Goal: Transaction & Acquisition: Purchase product/service

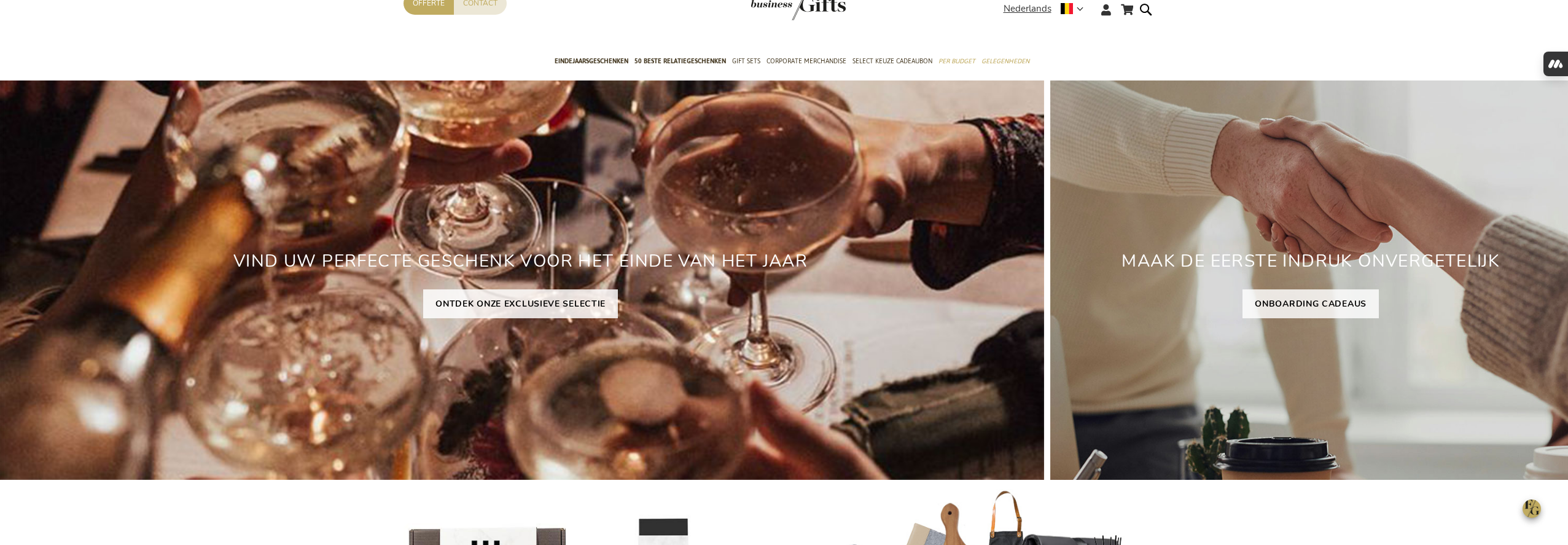
scroll to position [56, 0]
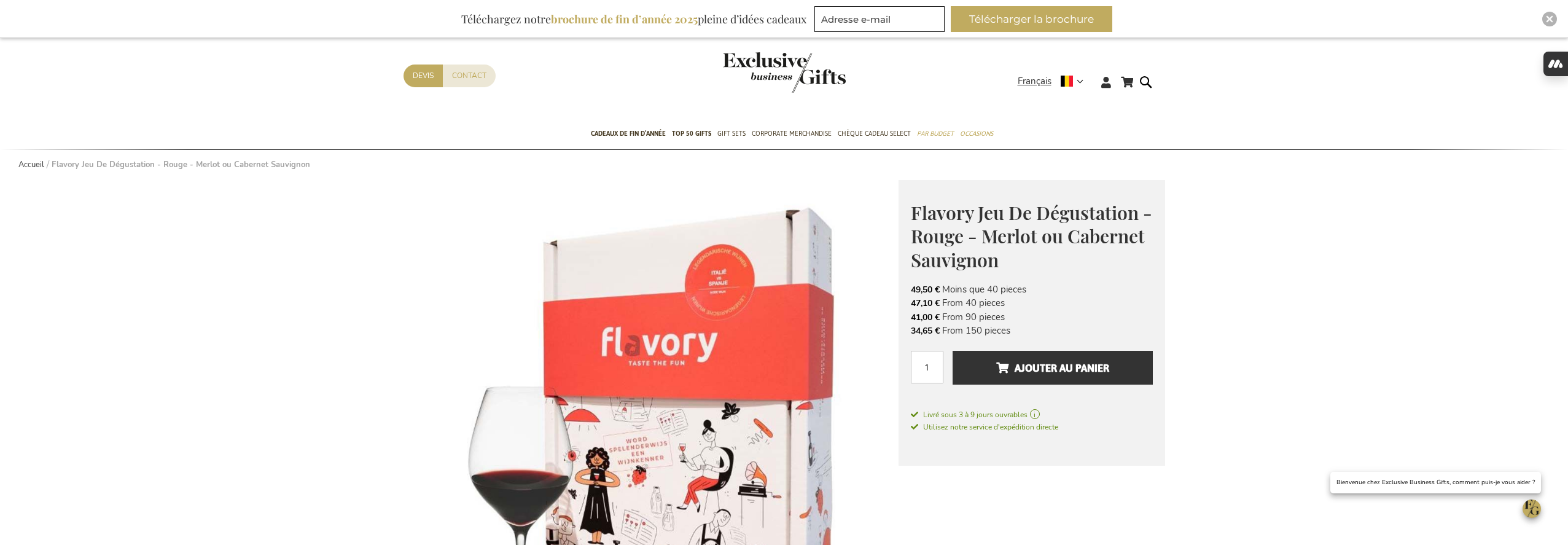
scroll to position [19, 0]
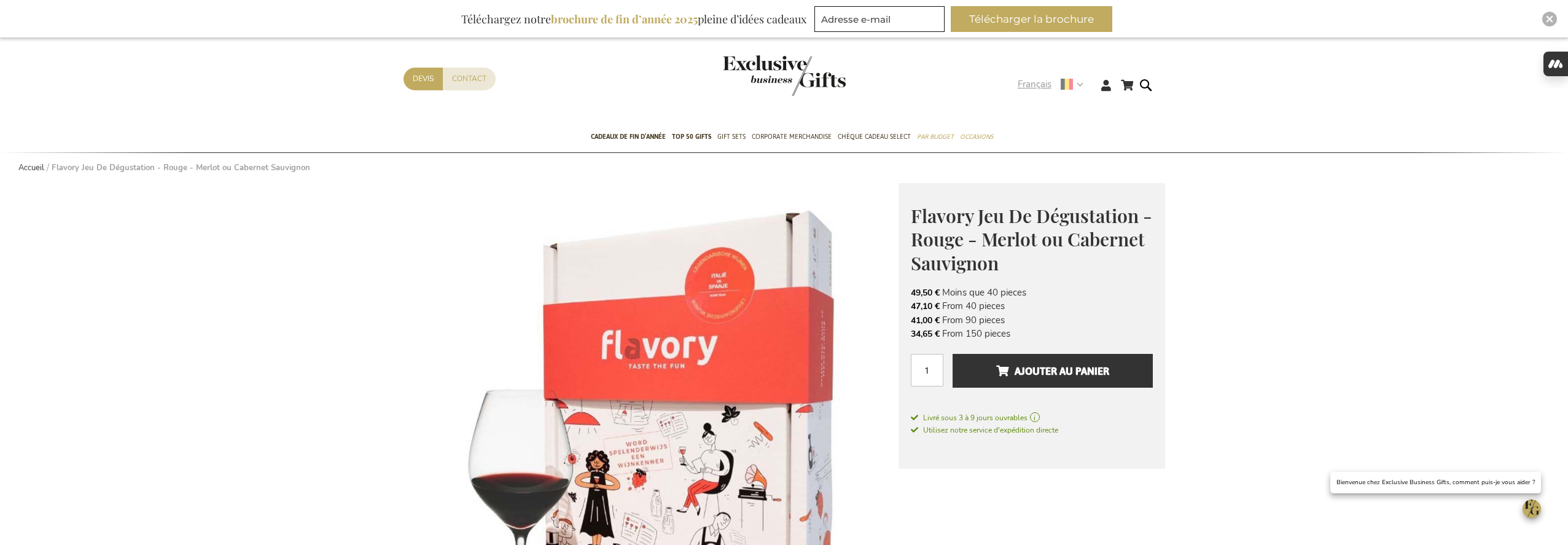
click at [1079, 82] on strong "Français" at bounding box center [1050, 85] width 65 height 14
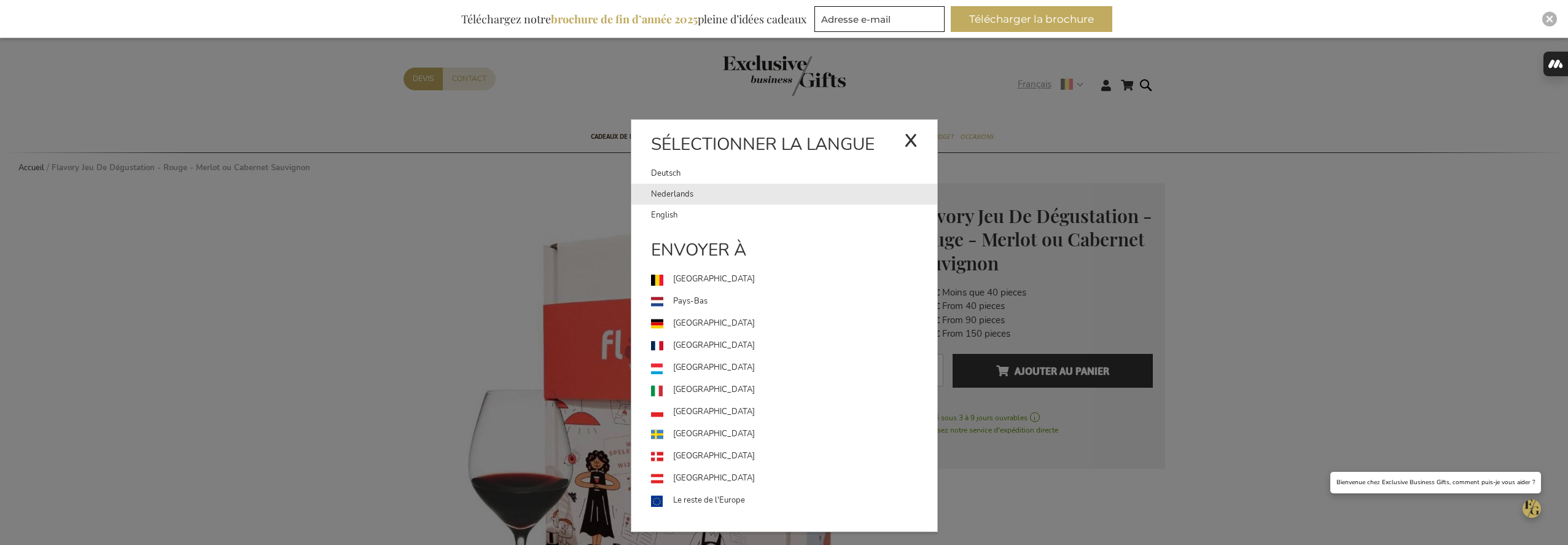
click at [796, 201] on link "Nederlands" at bounding box center [794, 194] width 286 height 21
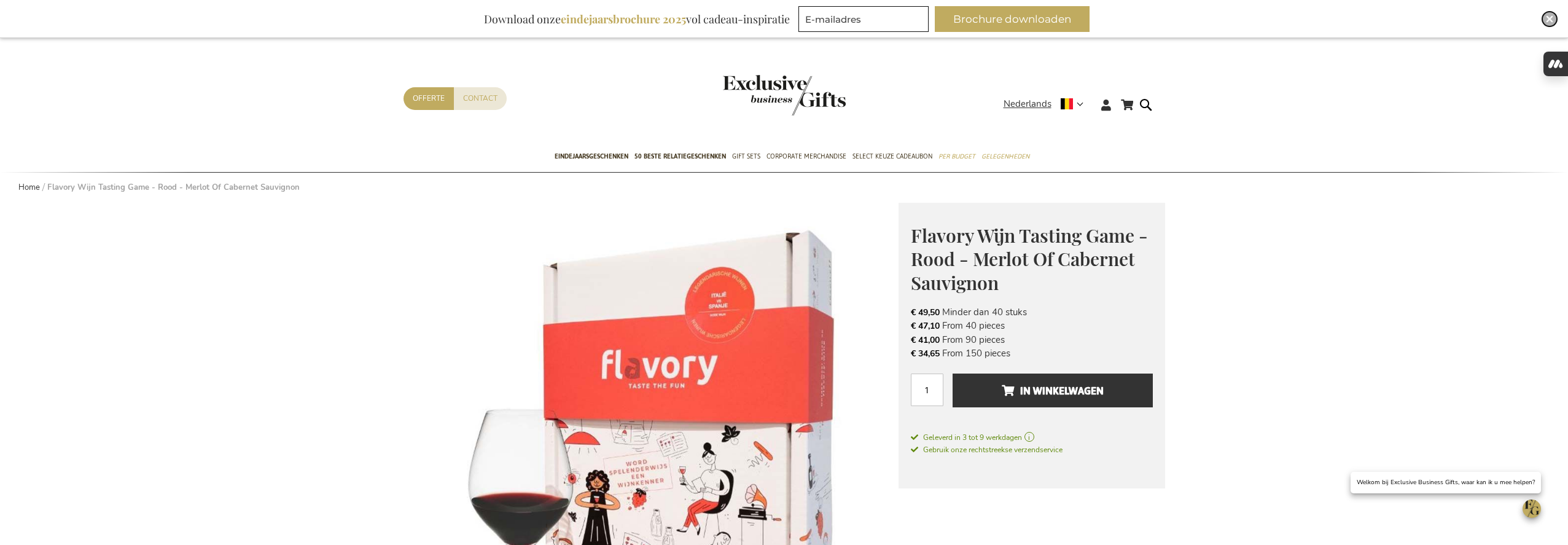
click at [1543, 23] on div "Close" at bounding box center [1550, 19] width 15 height 15
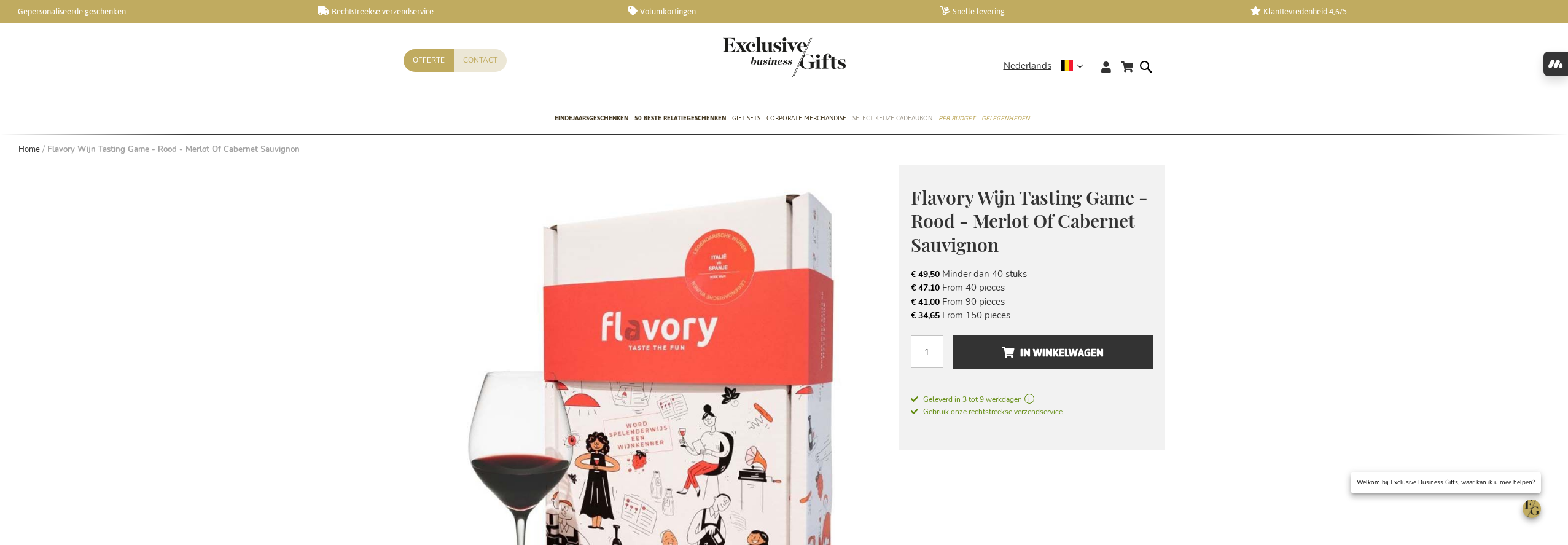
click at [871, 120] on span "Select Keuze Cadeaubon" at bounding box center [892, 118] width 80 height 13
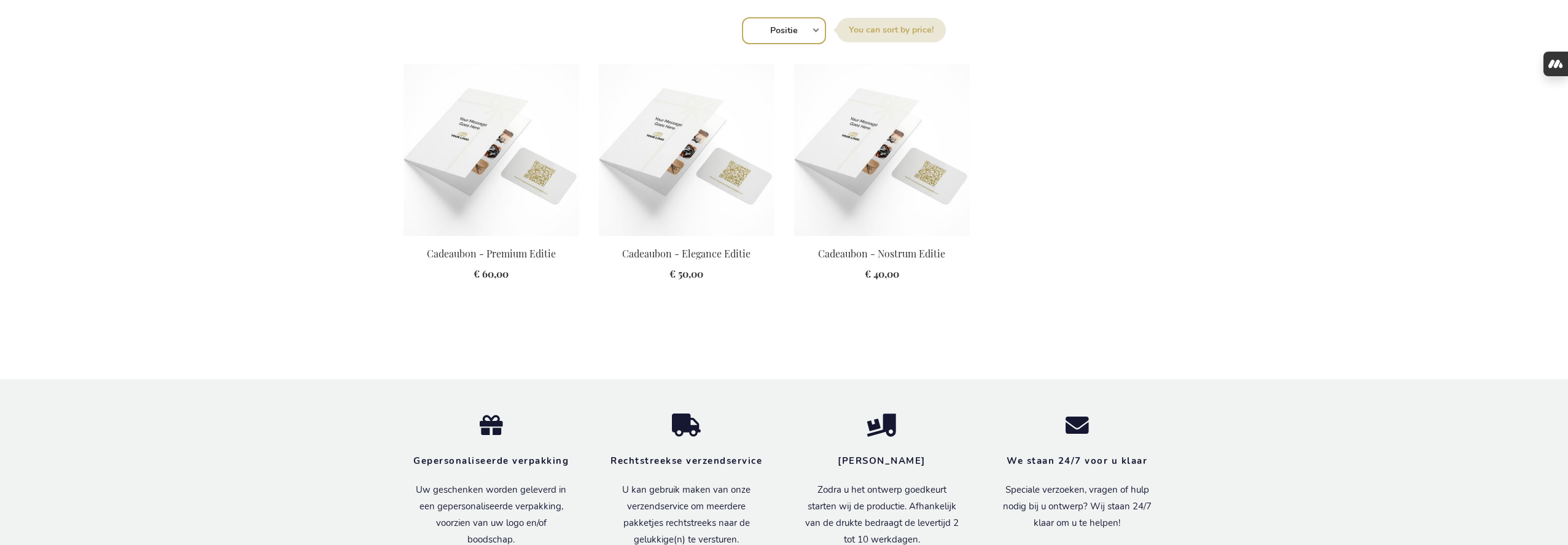
scroll to position [870, 0]
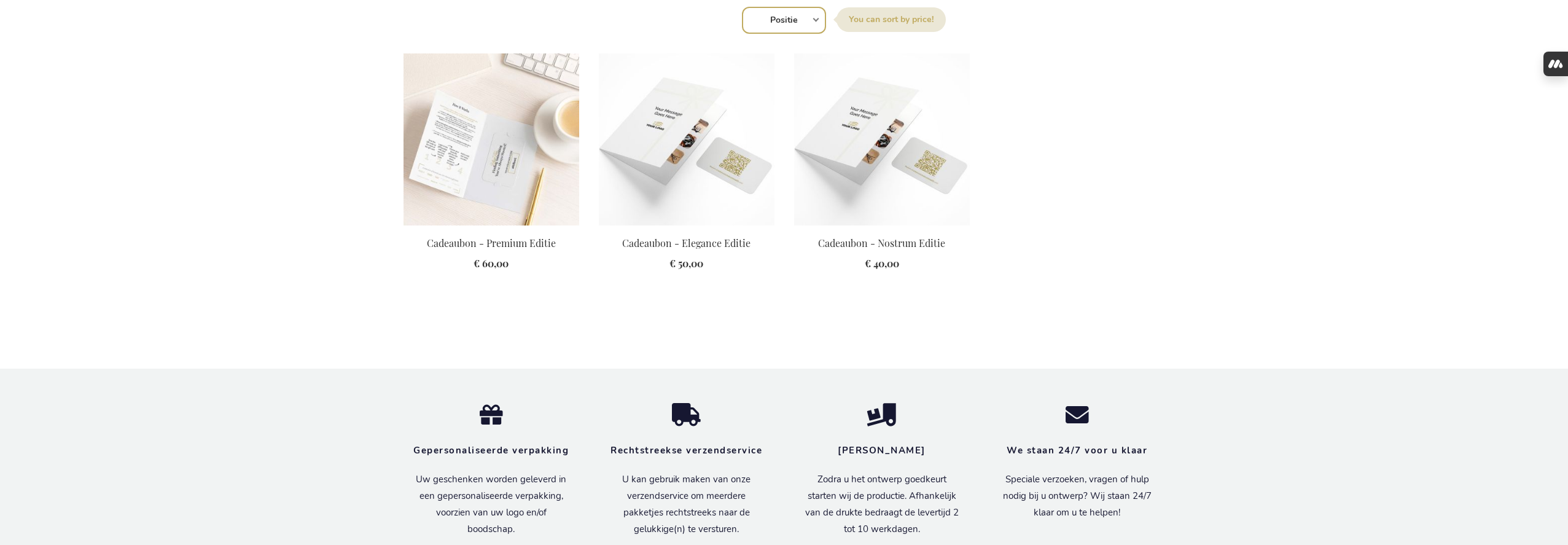
click at [500, 166] on img at bounding box center [491, 140] width 175 height 172
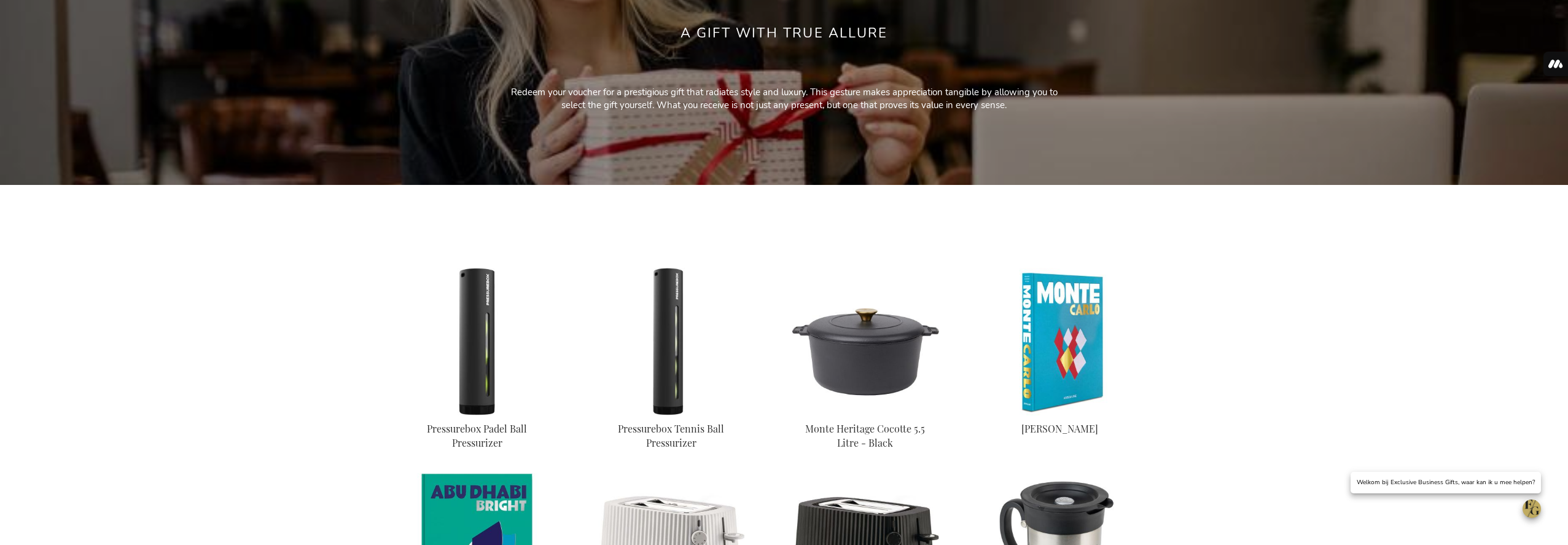
scroll to position [341, 0]
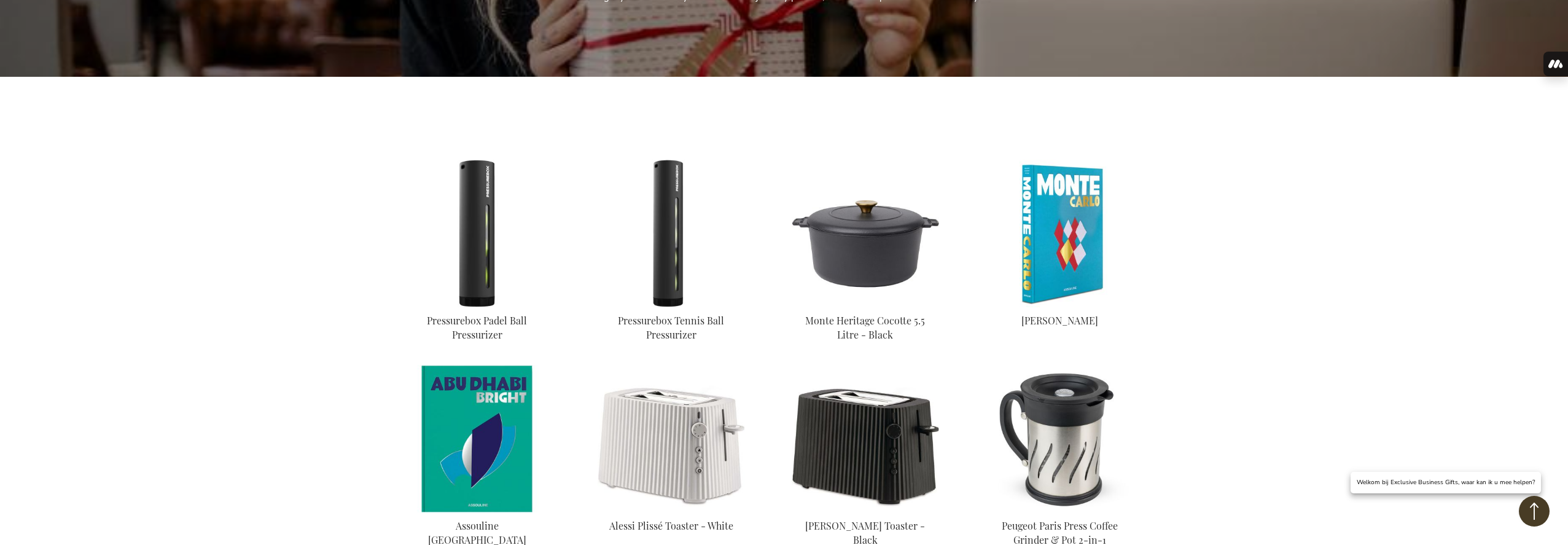
click at [1087, 221] on img at bounding box center [1060, 234] width 148 height 148
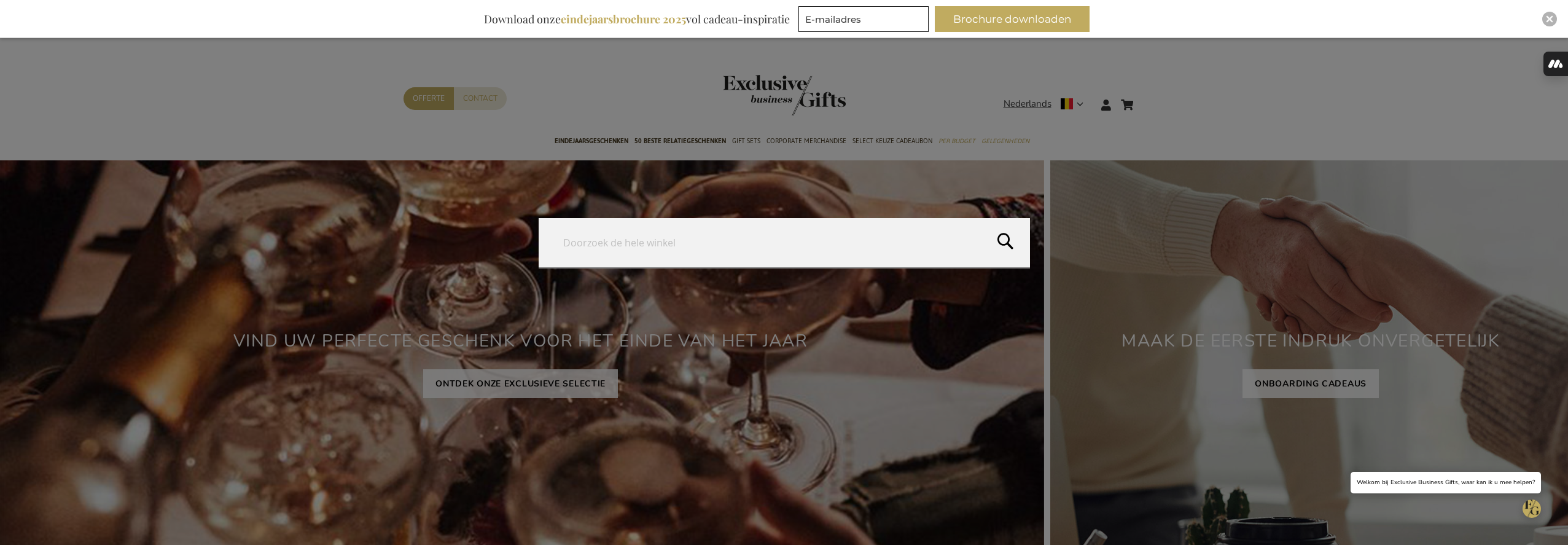
click at [1147, 97] on form "Search Search" at bounding box center [1149, 97] width 12 height 0
type input "wondr"
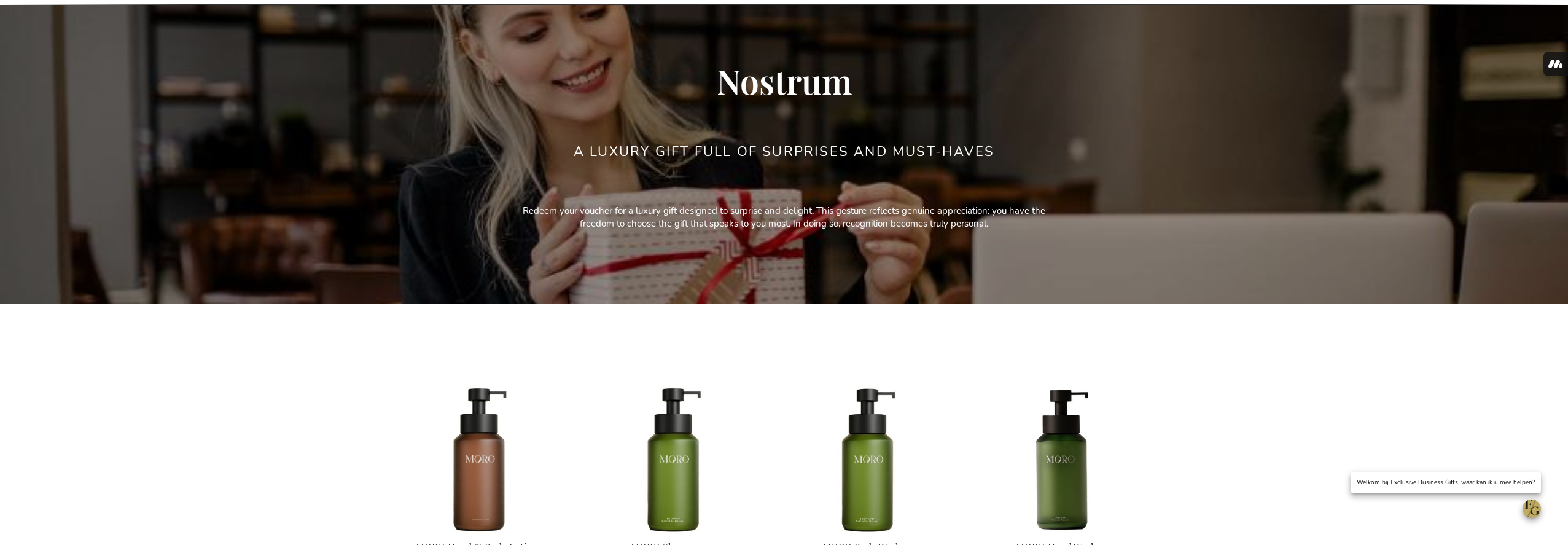
scroll to position [346, 0]
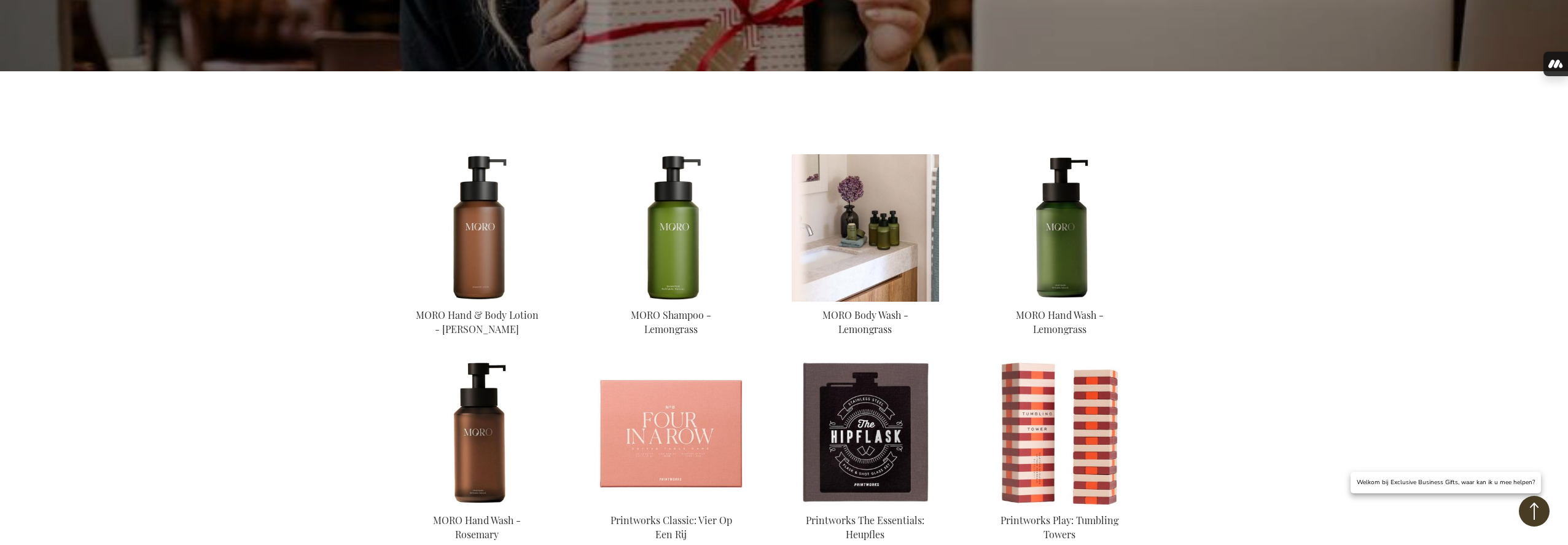
click at [905, 239] on img at bounding box center [866, 228] width 148 height 148
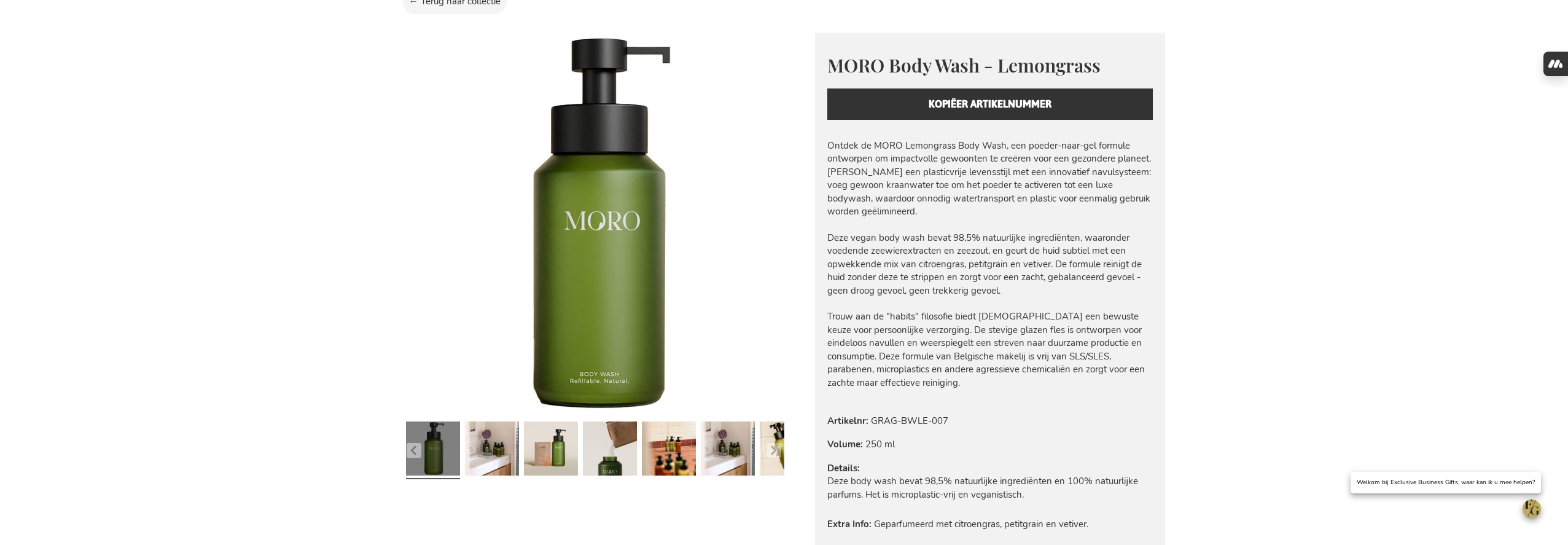
scroll to position [297, 0]
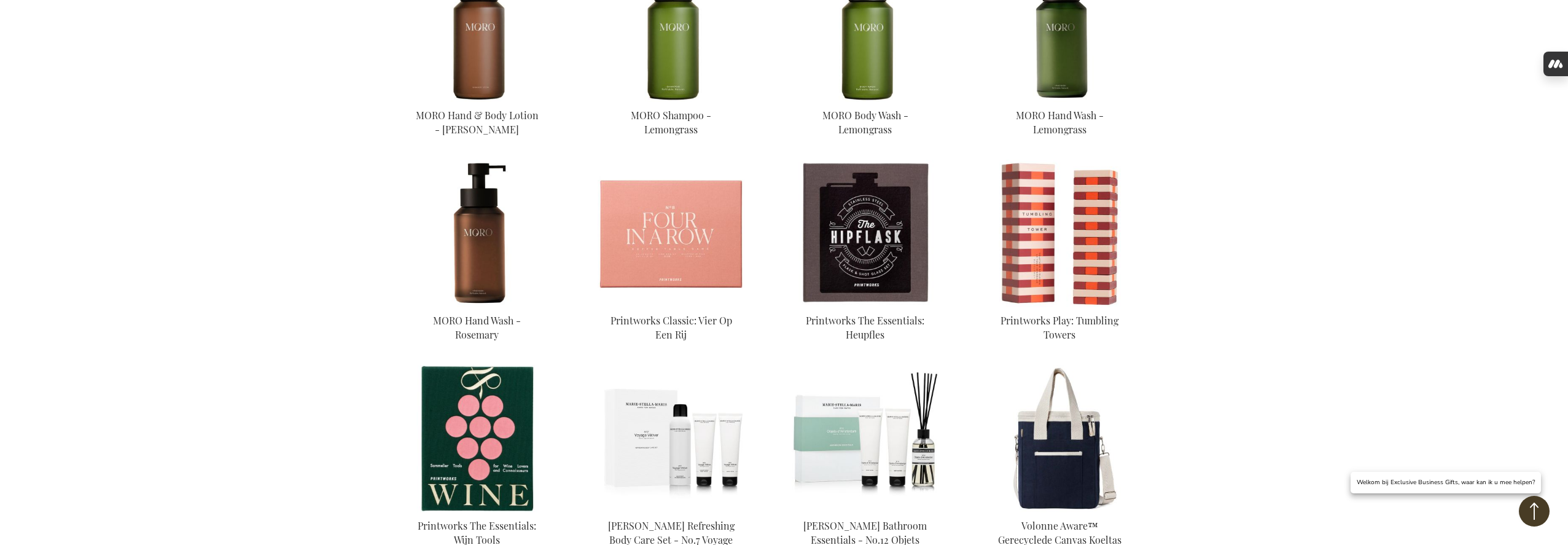
scroll to position [736, 0]
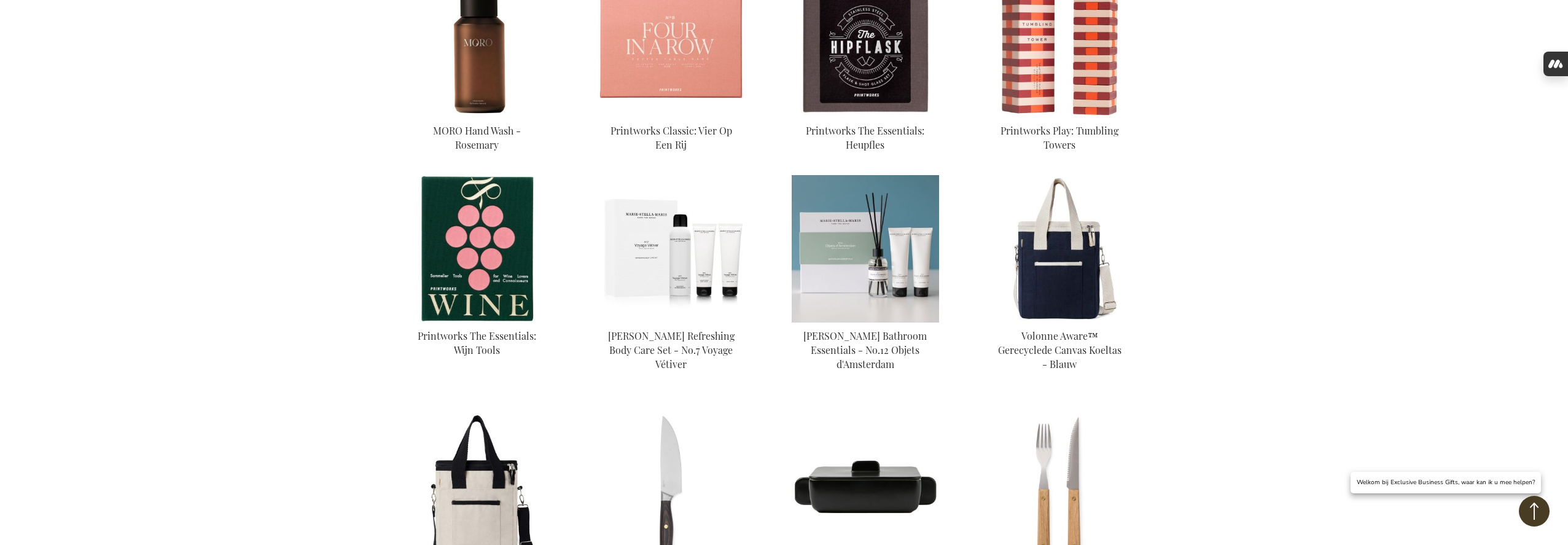
click at [898, 286] on img at bounding box center [866, 249] width 148 height 148
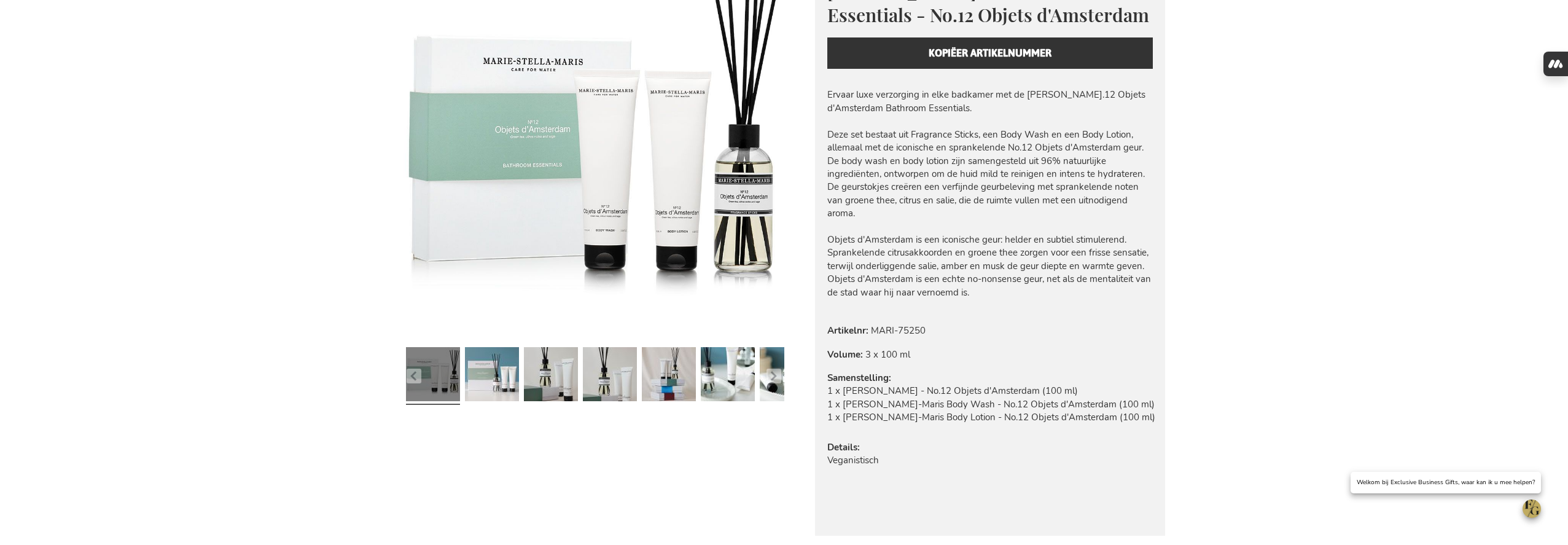
scroll to position [301, 0]
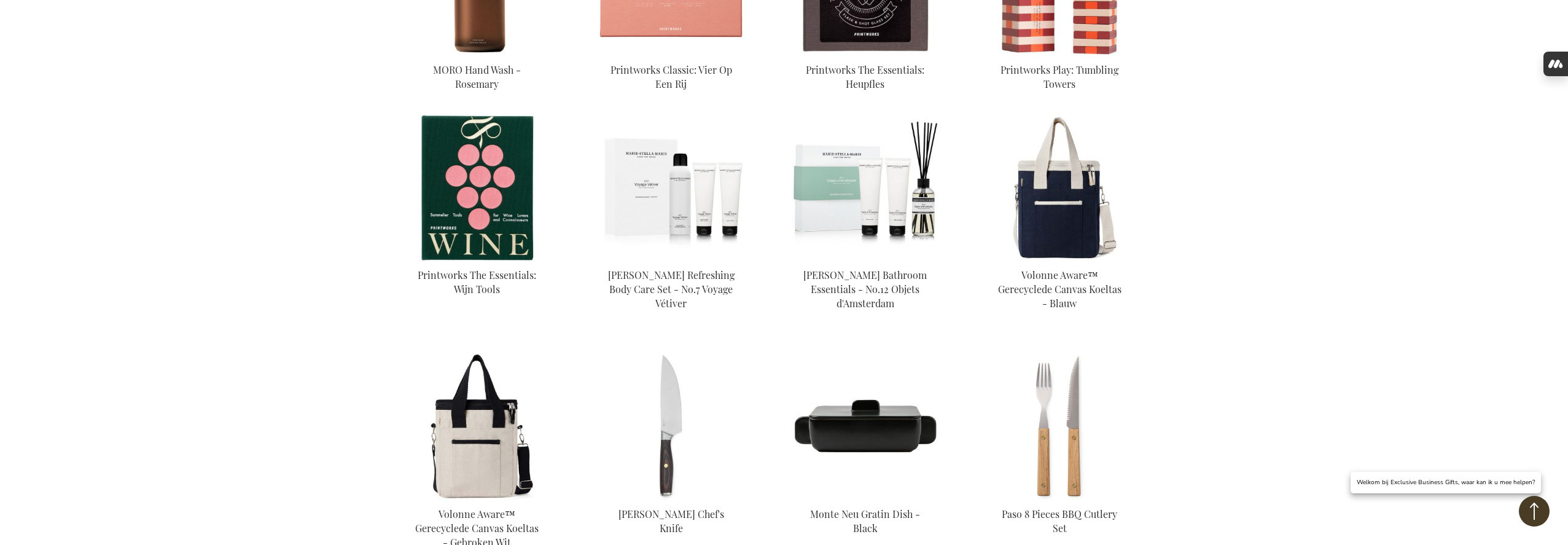
scroll to position [859, 0]
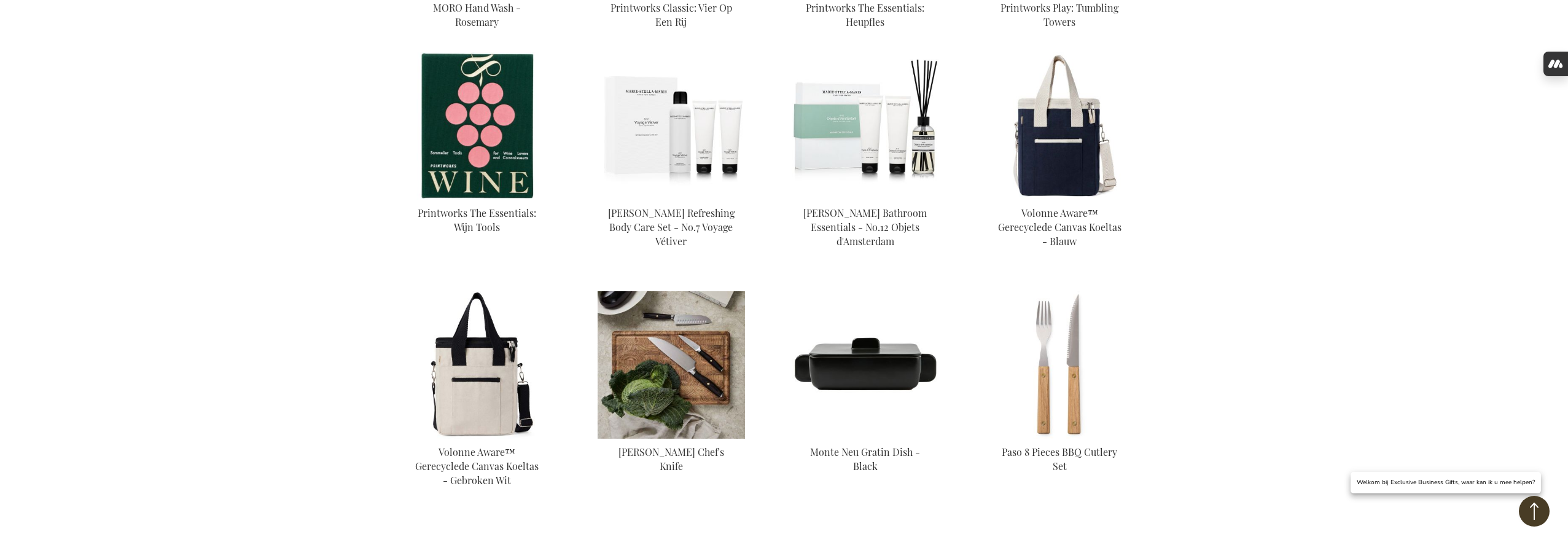
click at [679, 351] on img at bounding box center [672, 365] width 148 height 148
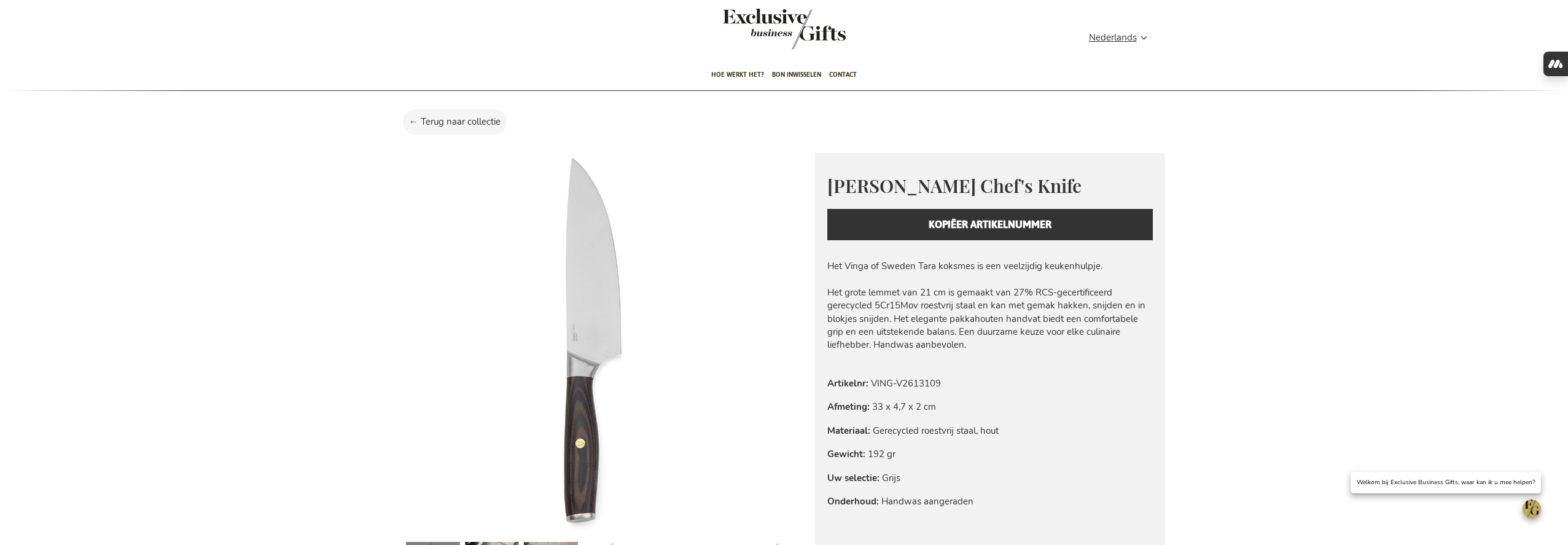
scroll to position [42, 0]
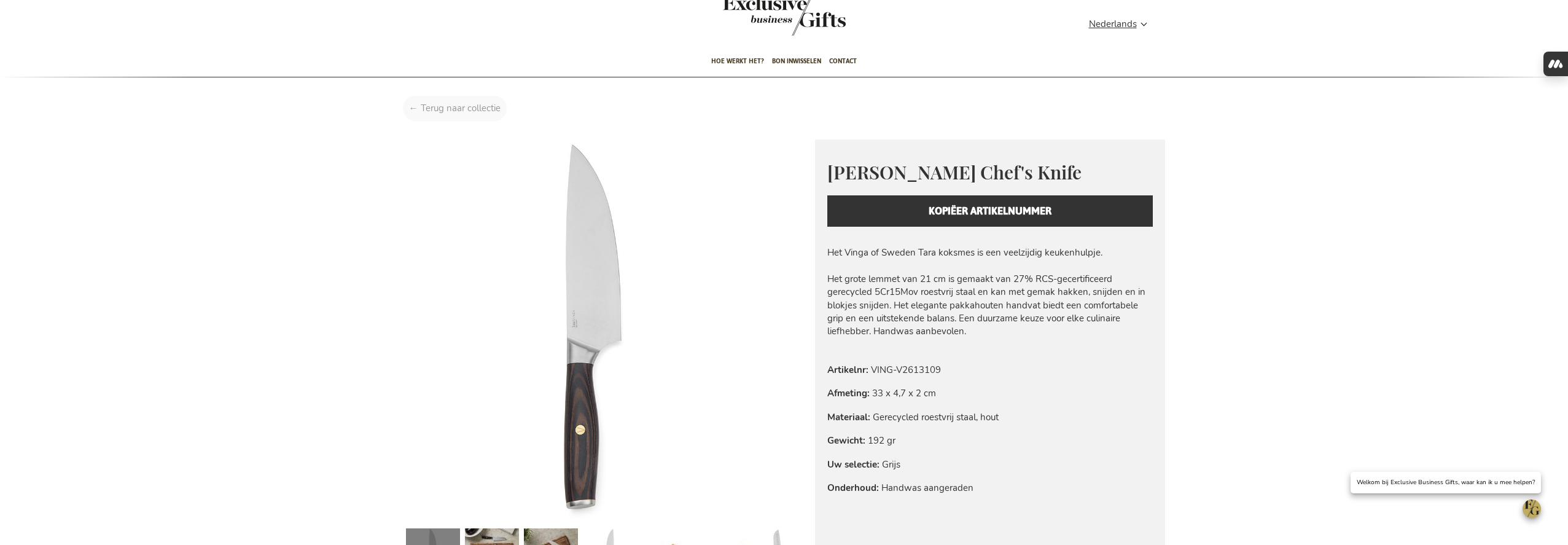
click at [469, 110] on div "Home [PERSON_NAME] Chef's Knife" at bounding box center [784, 111] width 781 height 31
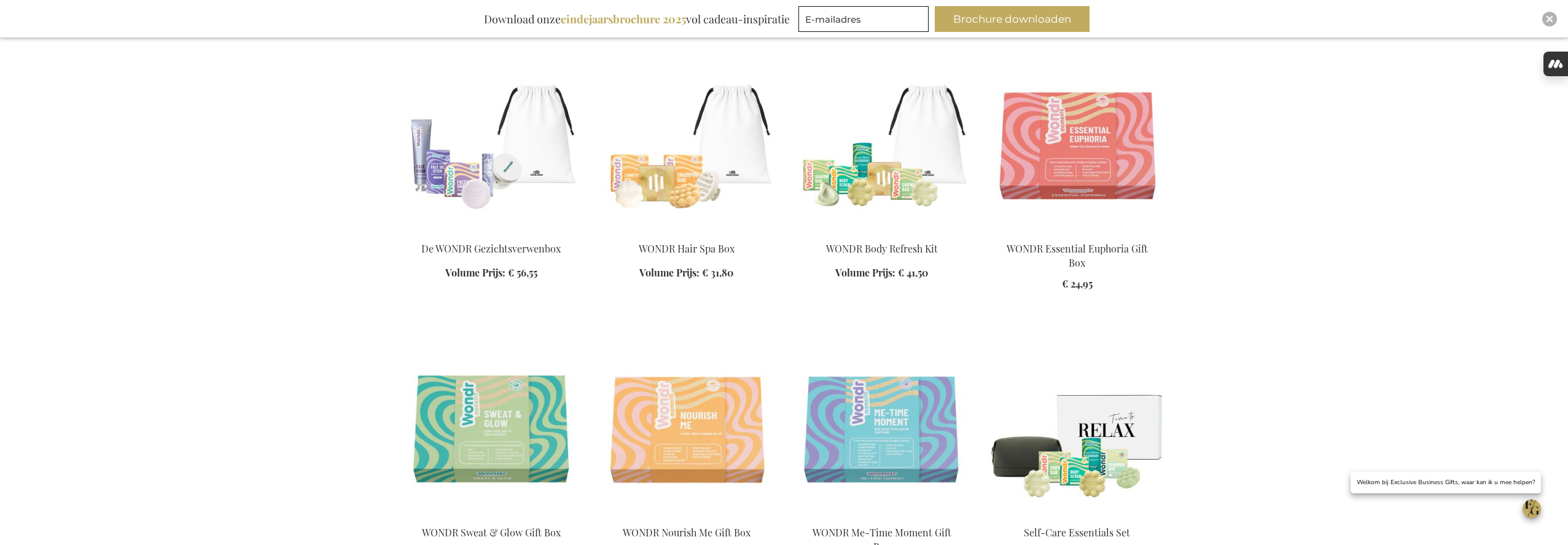
scroll to position [500, 0]
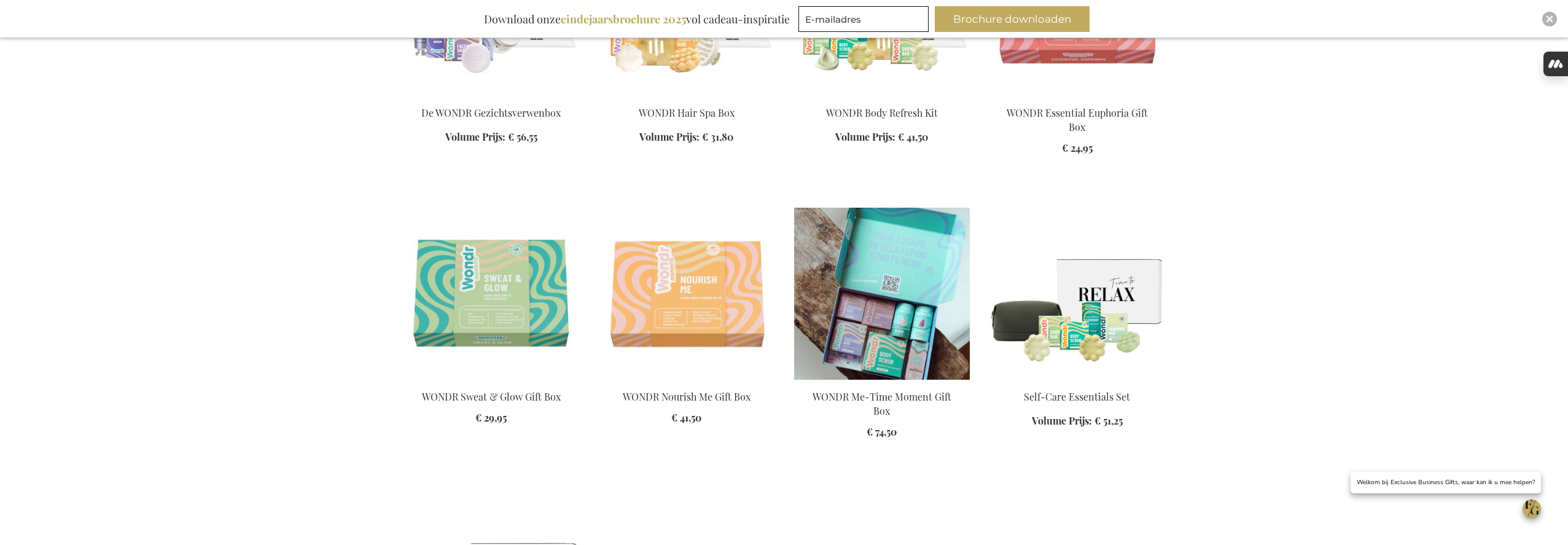
click at [857, 305] on img at bounding box center [881, 294] width 175 height 172
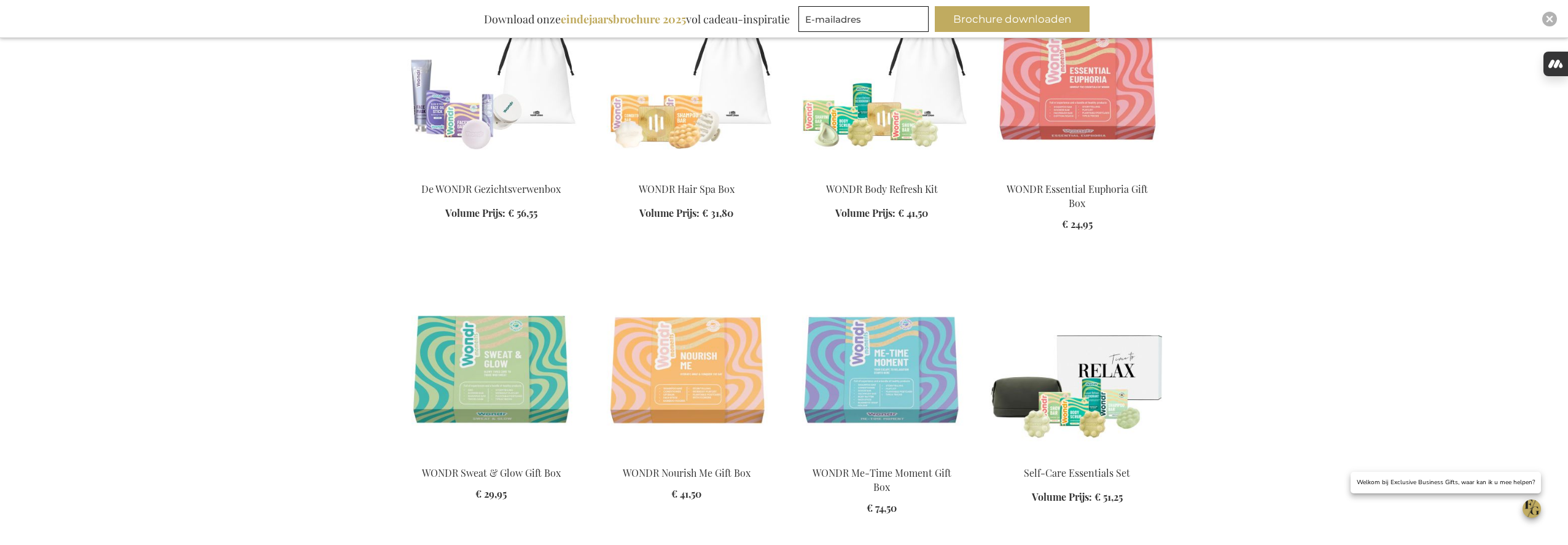
scroll to position [423, 0]
click at [863, 126] on img at bounding box center [881, 87] width 175 height 172
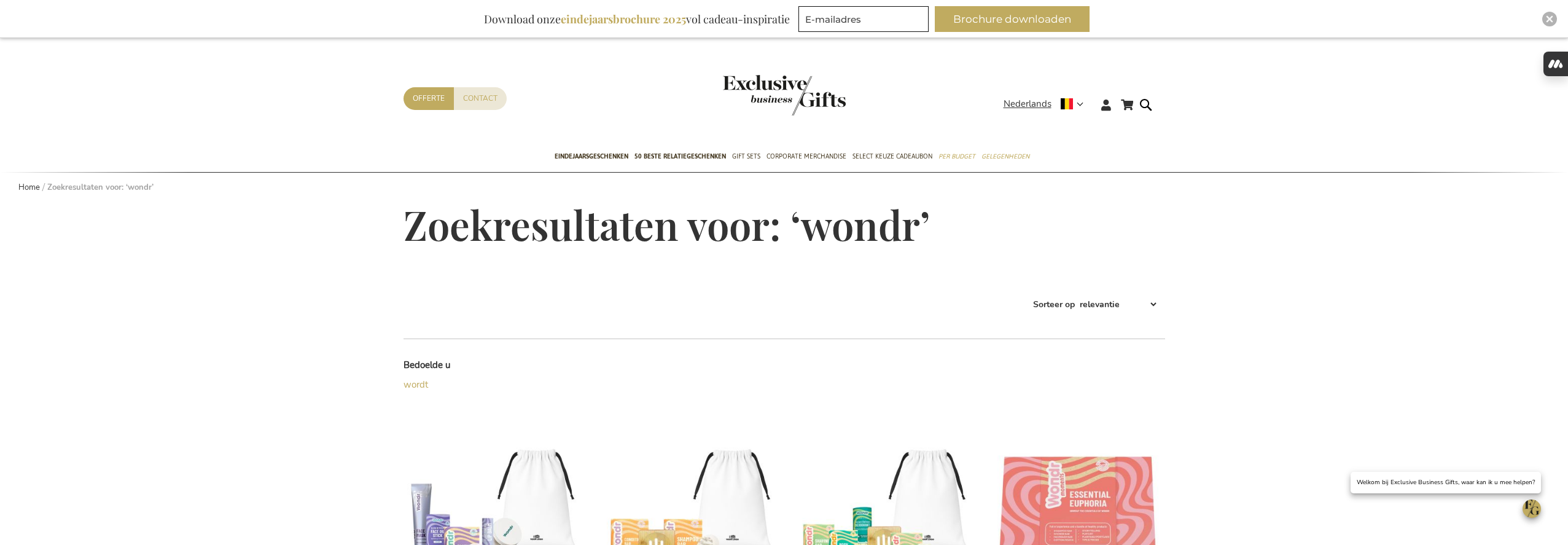
click at [822, 109] on img "store logo" at bounding box center [784, 95] width 123 height 41
